Goal: Task Accomplishment & Management: Manage account settings

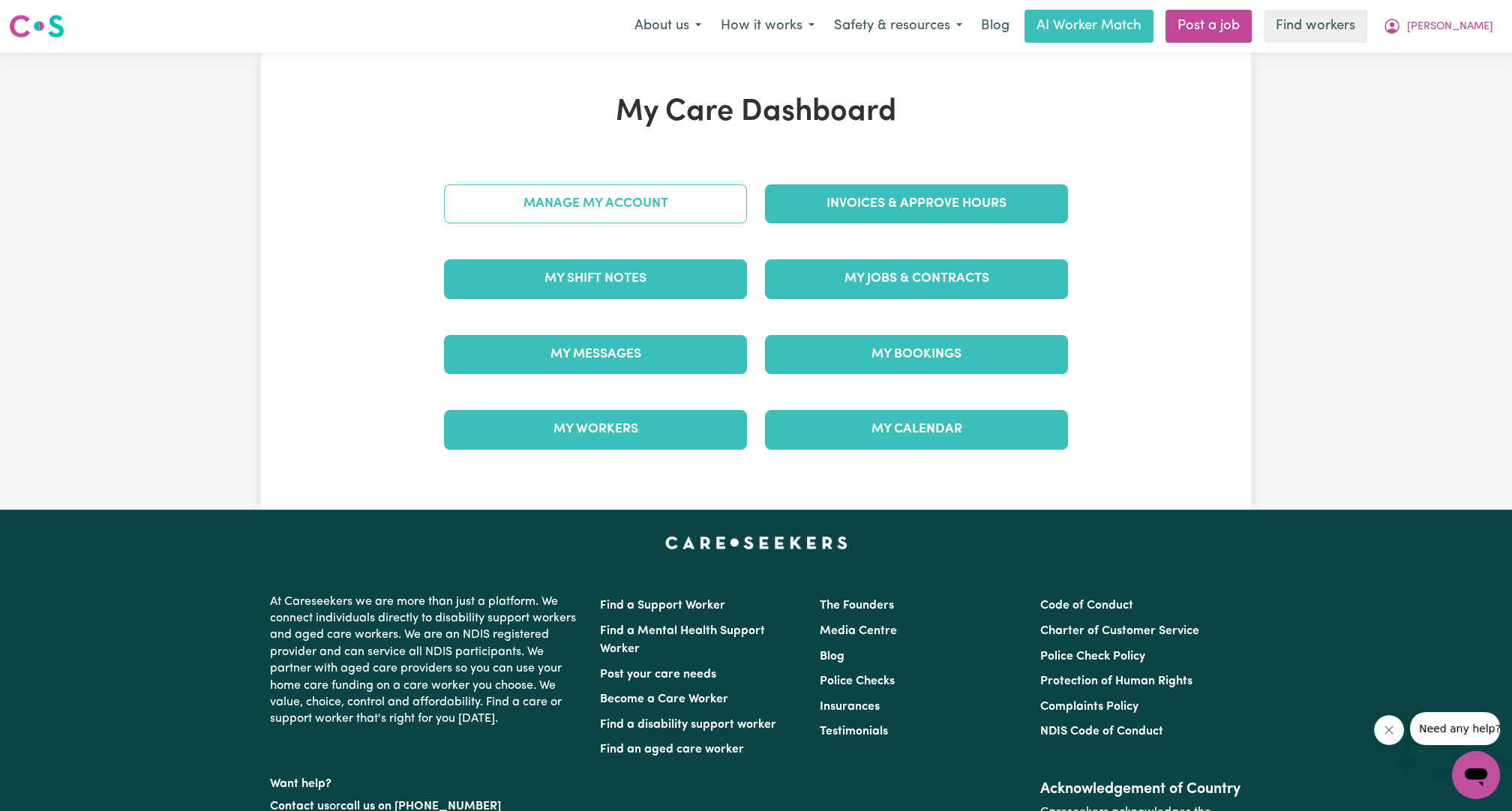
click at [662, 186] on link "Manage My Account" at bounding box center [595, 204] width 303 height 39
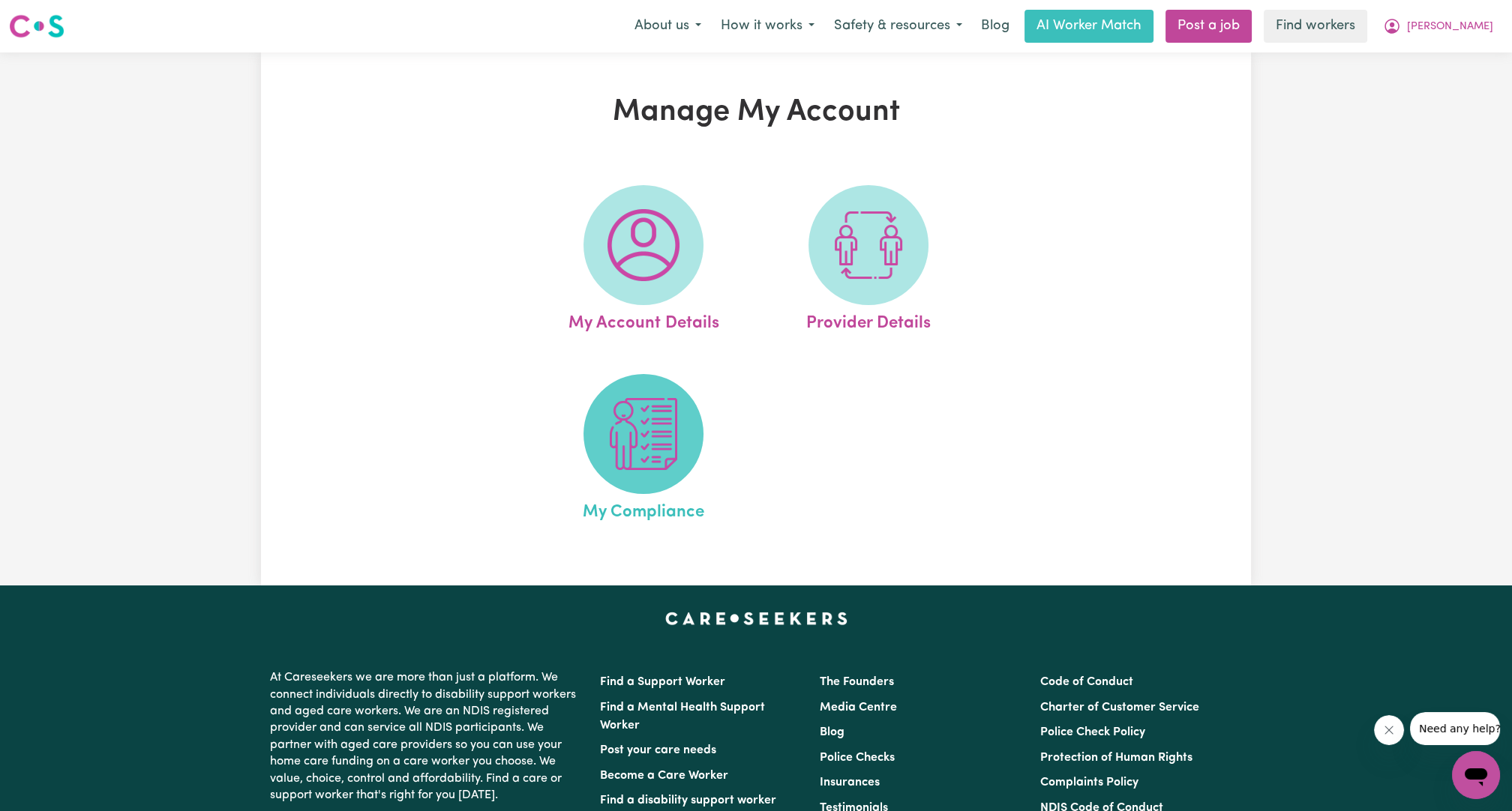
click at [657, 383] on span at bounding box center [644, 434] width 120 height 120
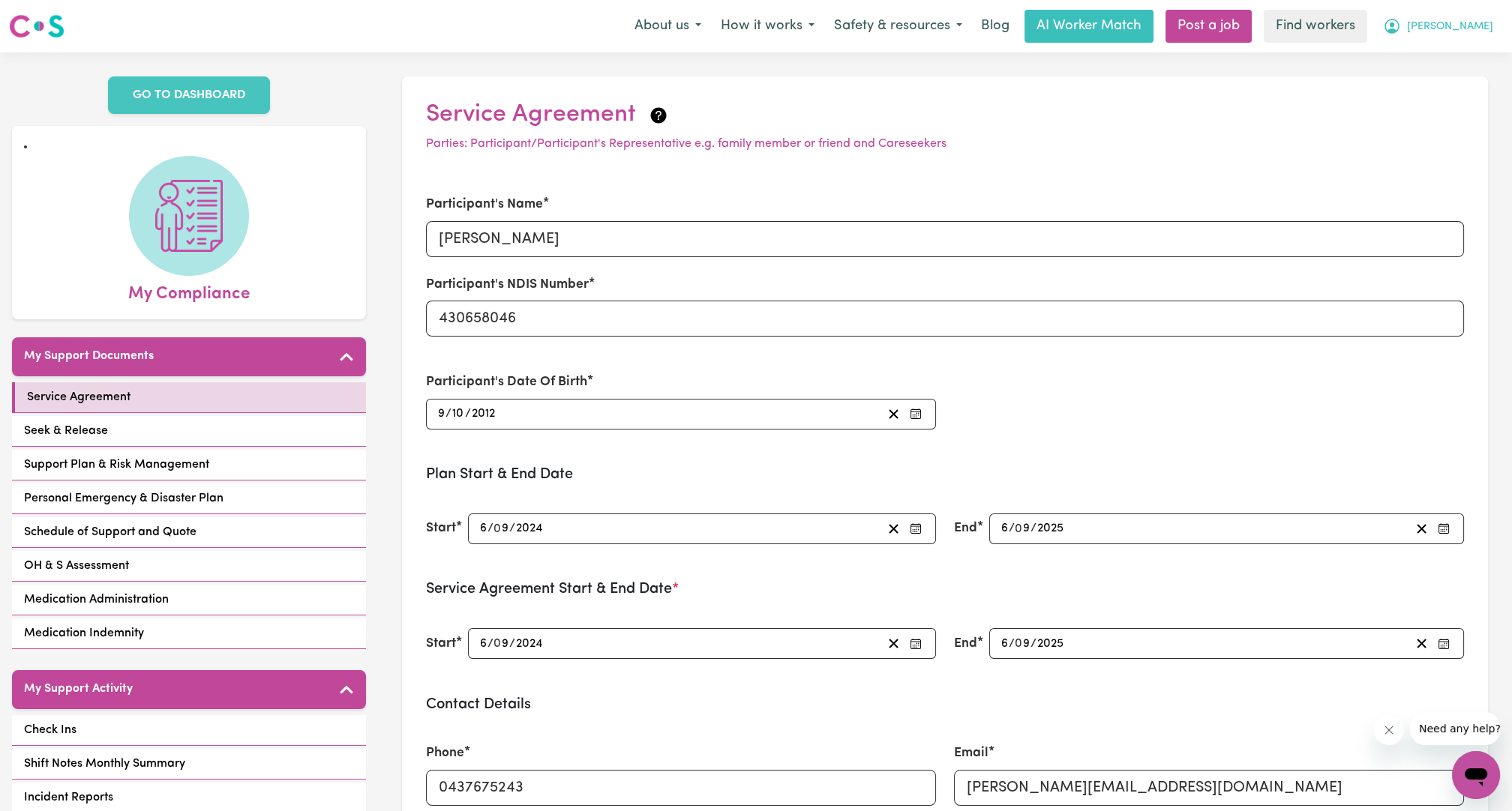
drag, startPoint x: 1453, startPoint y: 51, endPoint x: 1457, endPoint y: 34, distance: 17.5
click at [1453, 44] on nav "Menu About us How it works Safety & resources Blog AI Worker Match Post a job F…" at bounding box center [756, 26] width 1512 height 53
click at [1459, 31] on button "[PERSON_NAME]" at bounding box center [1438, 26] width 130 height 31
click at [1434, 89] on link "Logout" at bounding box center [1443, 86] width 118 height 29
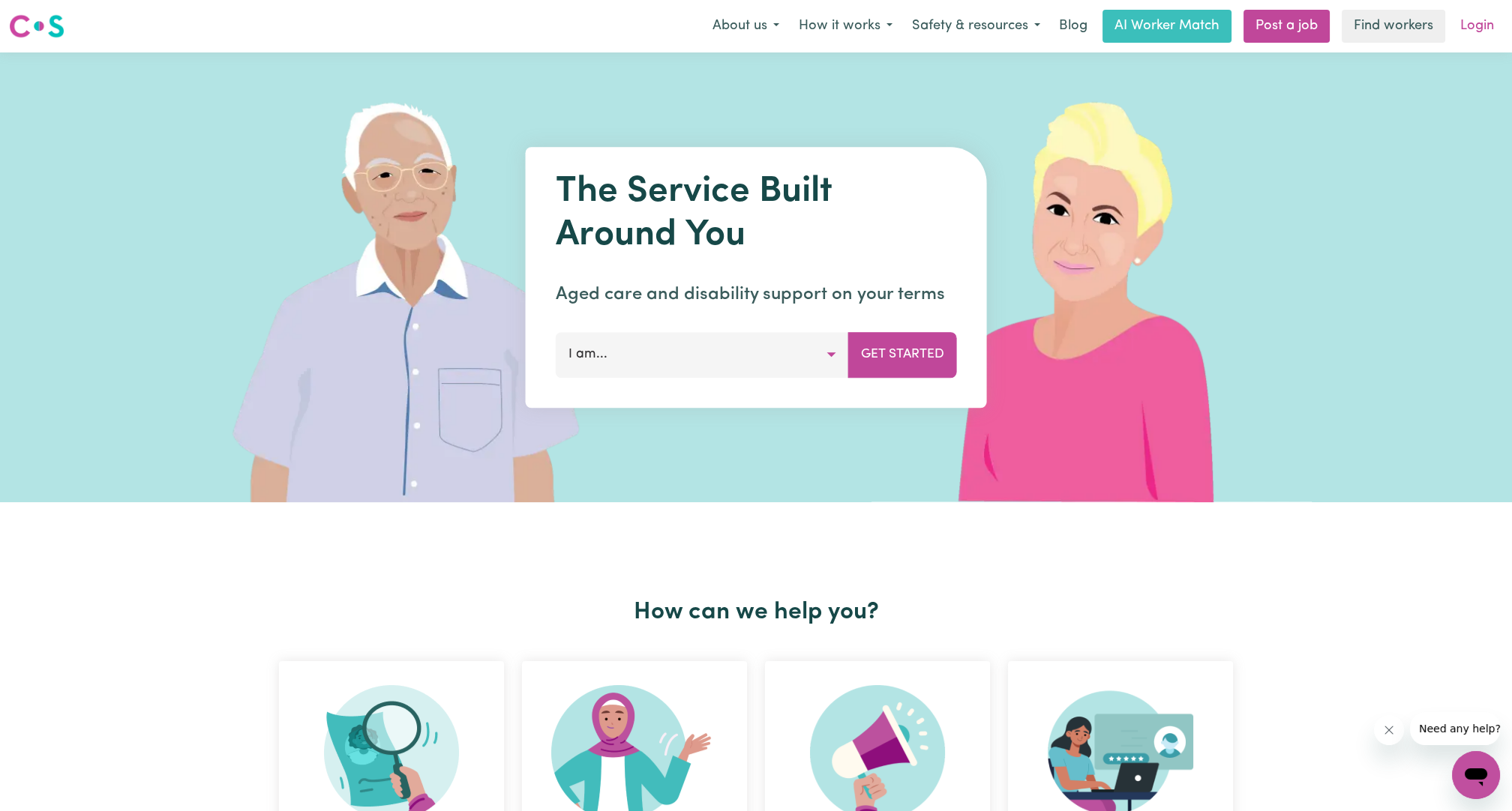
click at [1468, 25] on link "Login" at bounding box center [1477, 26] width 52 height 33
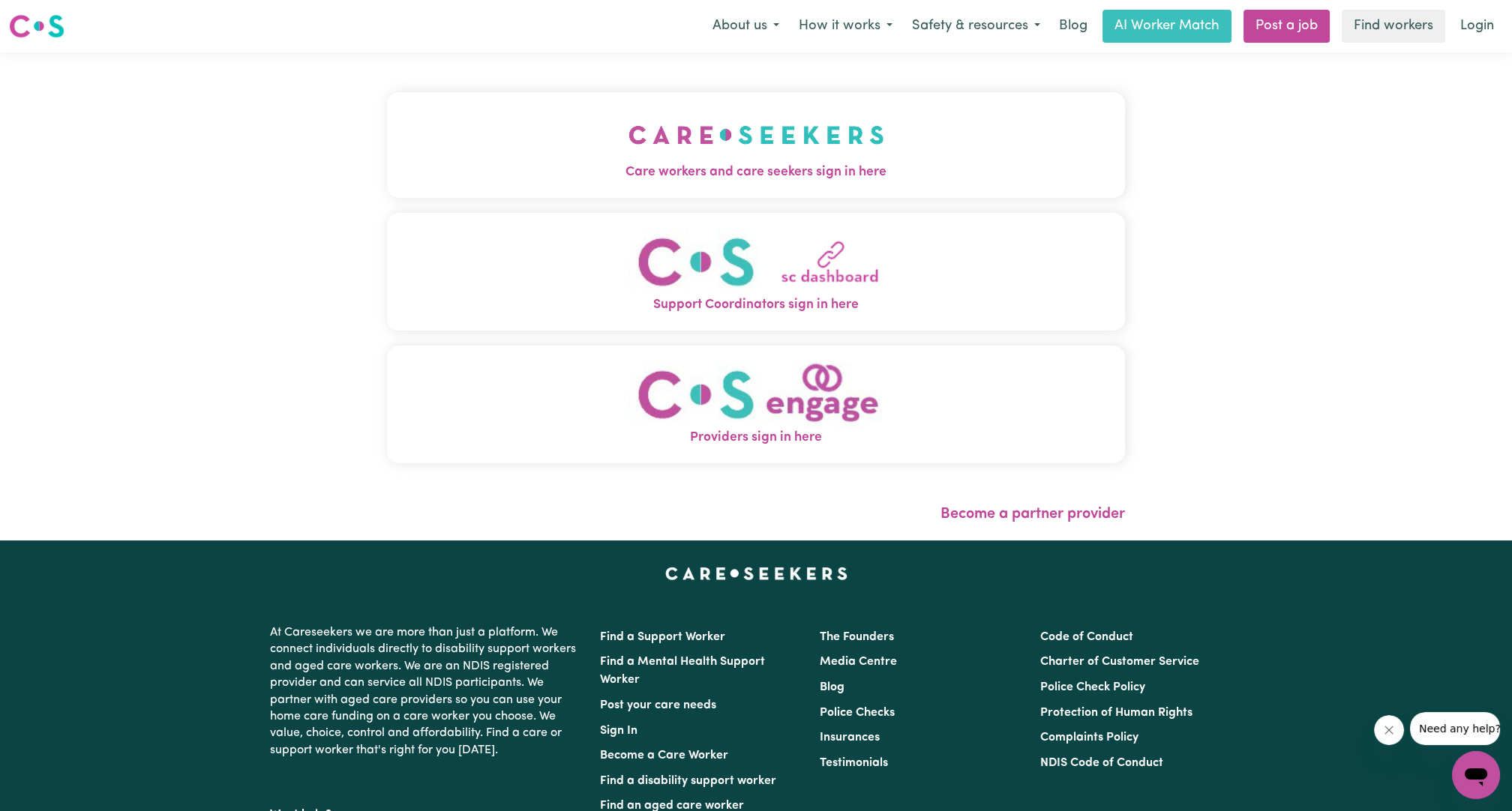
click at [538, 194] on button "Care workers and care seekers sign in here" at bounding box center [756, 144] width 738 height 105
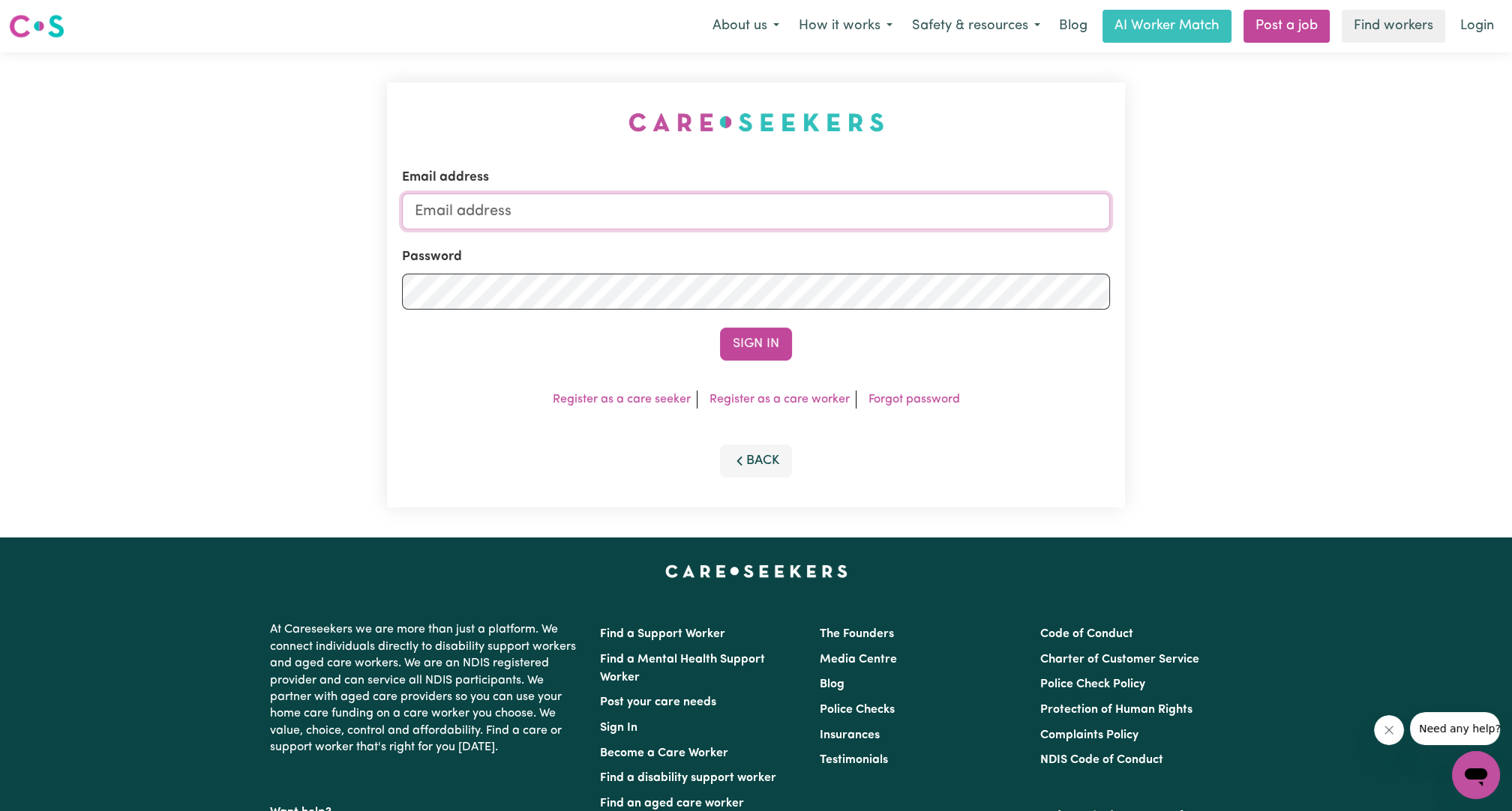
click at [685, 207] on input "Email address" at bounding box center [756, 211] width 708 height 36
drag, startPoint x: 489, startPoint y: 207, endPoint x: 782, endPoint y: 224, distance: 293.5
click at [782, 224] on input "[EMAIL_ADDRESS][PERSON_NAME][DOMAIN_NAME]" at bounding box center [756, 211] width 708 height 36
type input "[EMAIL_ADDRESS][DOMAIN_NAME]"
click at [772, 335] on button "Sign In" at bounding box center [756, 344] width 72 height 33
